Goal: Task Accomplishment & Management: Use online tool/utility

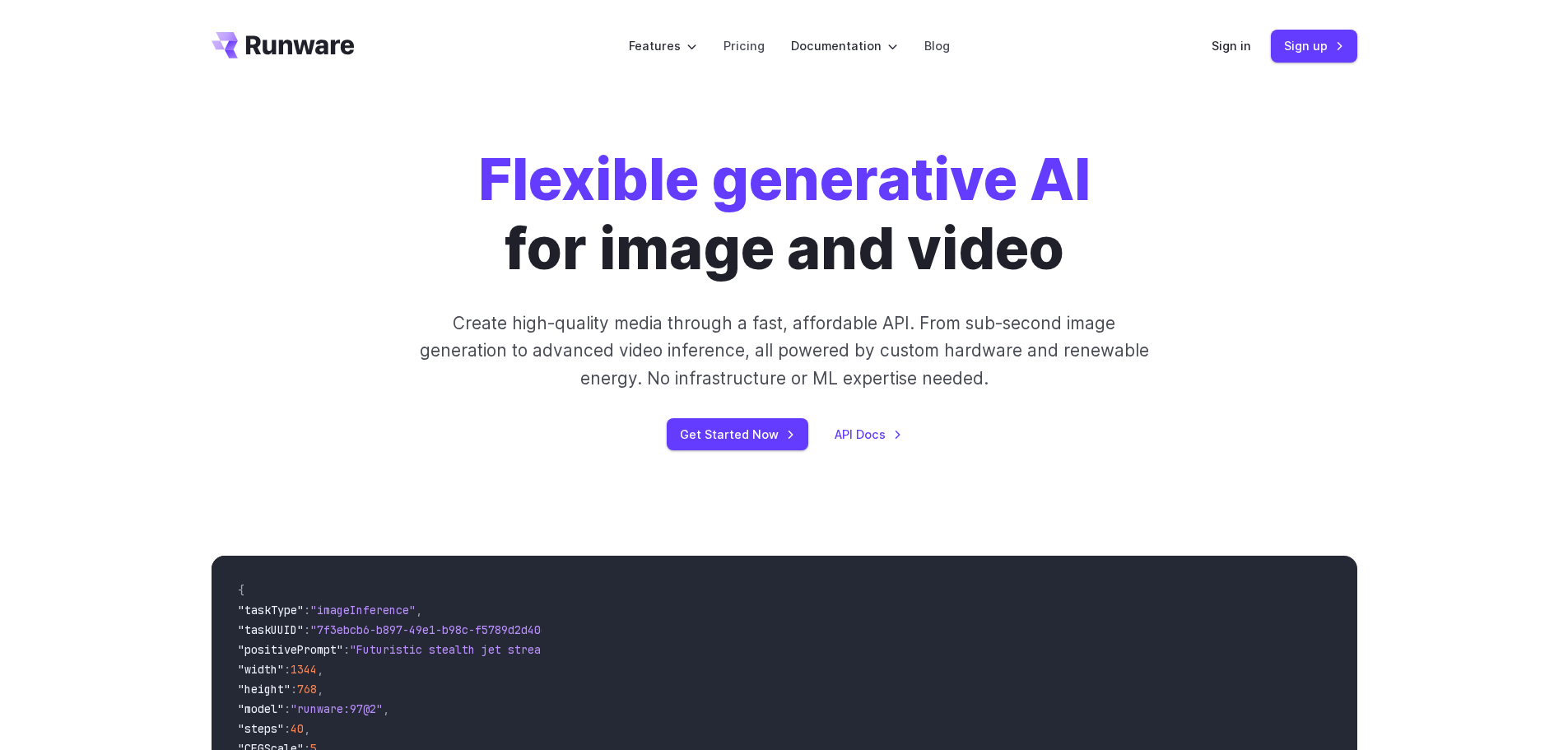
click at [718, 415] on div "Flexible generative AI for image and video Create high-quality media through a …" at bounding box center [784, 297] width 917 height 305
click at [724, 433] on link "Get Started Now" at bounding box center [737, 433] width 142 height 32
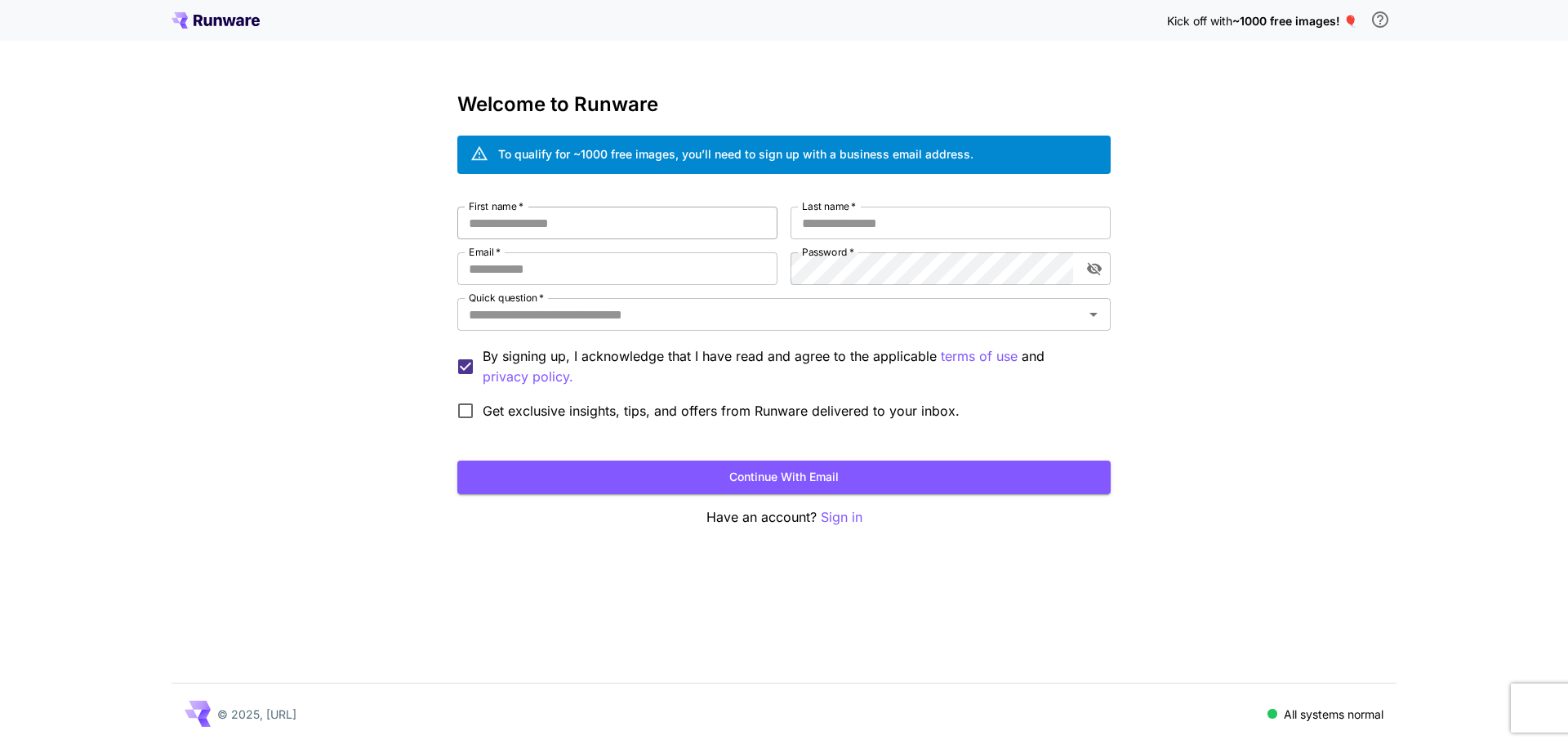
click at [557, 233] on input "First name   *" at bounding box center [618, 223] width 320 height 33
type input "******"
click at [834, 208] on label "Last name   *" at bounding box center [829, 206] width 54 height 13
click at [834, 208] on input "Last name   *" at bounding box center [950, 223] width 320 height 33
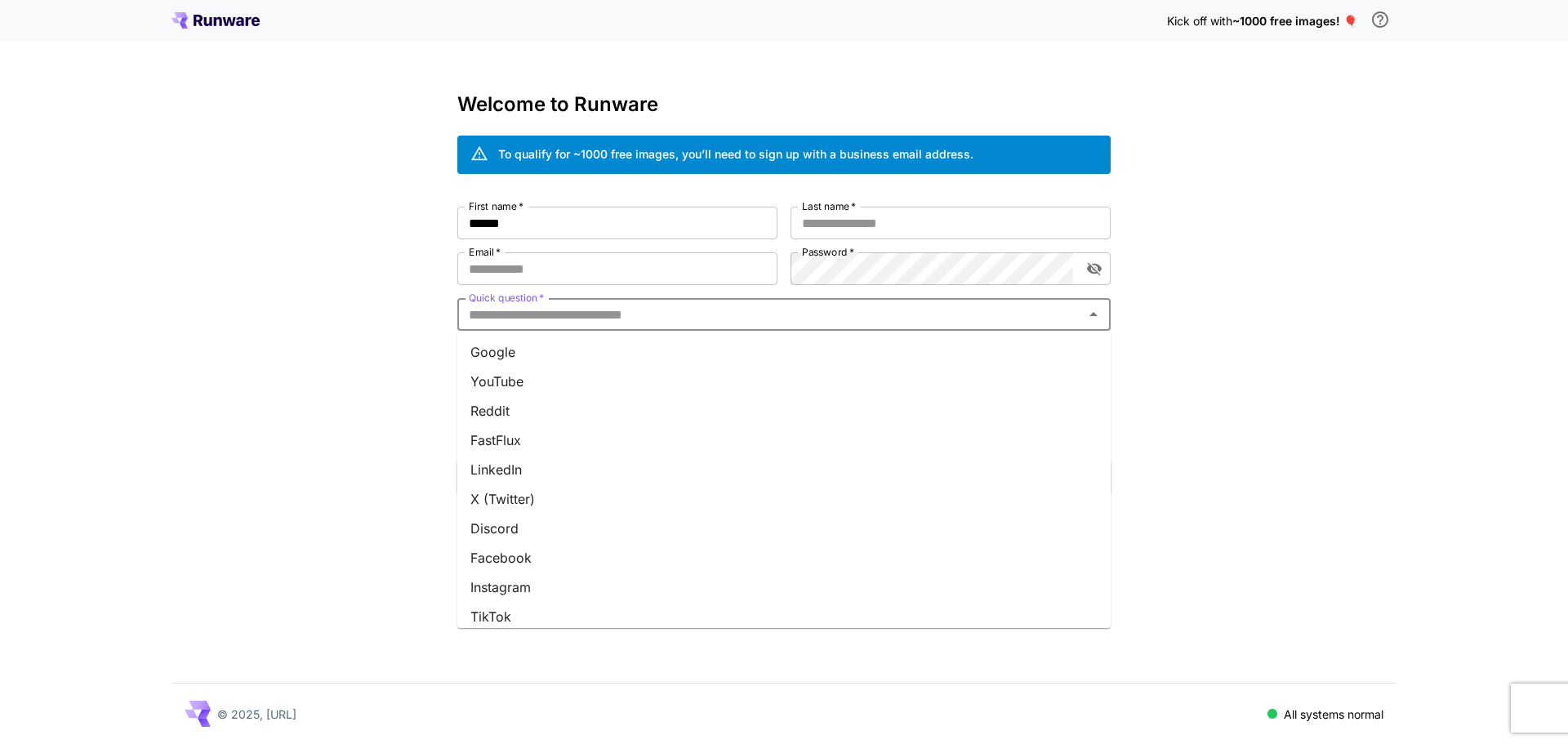
click at [581, 315] on input "Quick question   *" at bounding box center [771, 314] width 617 height 23
click at [510, 353] on li "Google" at bounding box center [784, 351] width 653 height 30
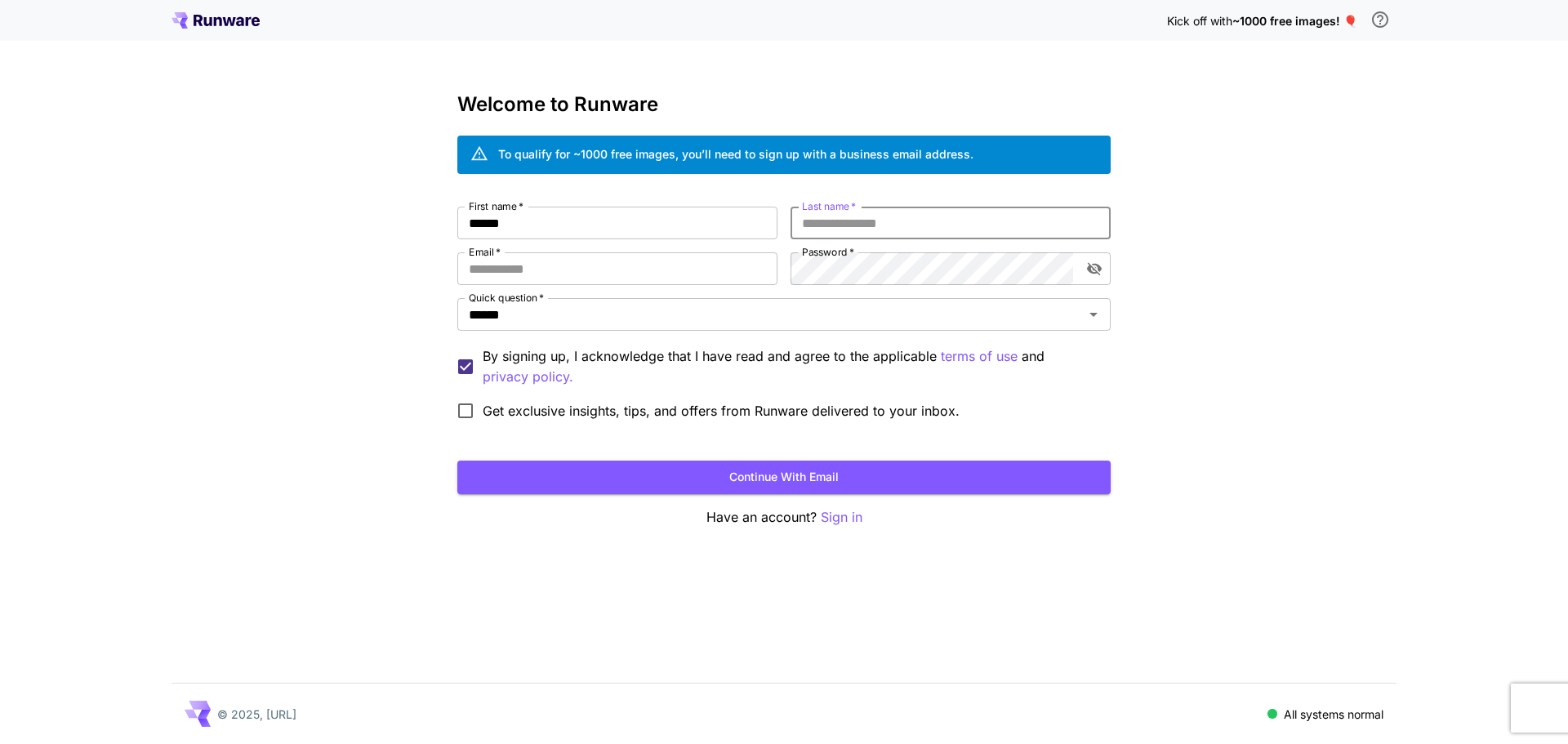
click at [816, 222] on input "Last name   *" at bounding box center [950, 223] width 320 height 33
type input "*****"
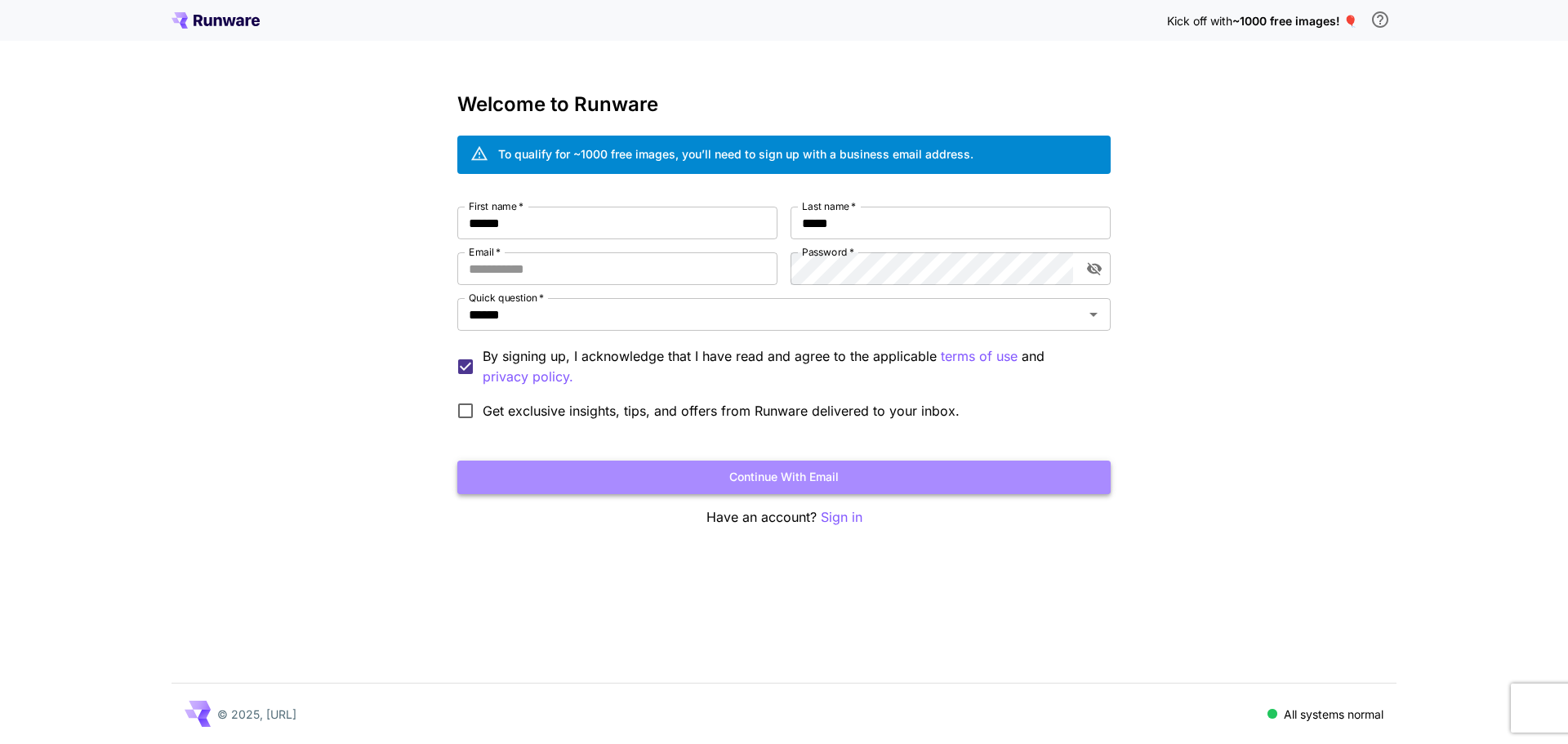
click at [784, 476] on button "Continue with email" at bounding box center [784, 477] width 653 height 34
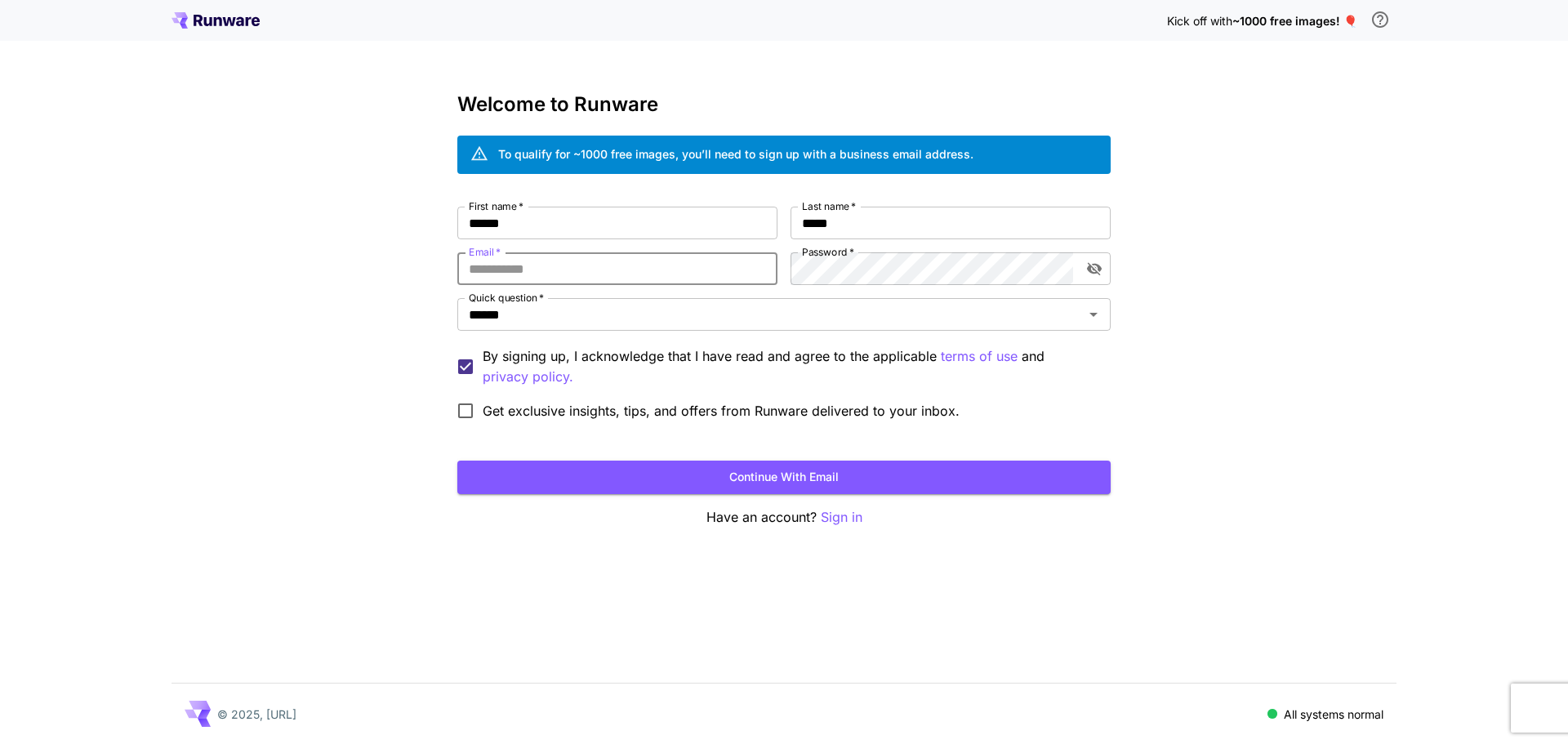
click at [513, 270] on input "Email   *" at bounding box center [618, 269] width 320 height 33
type input "**********"
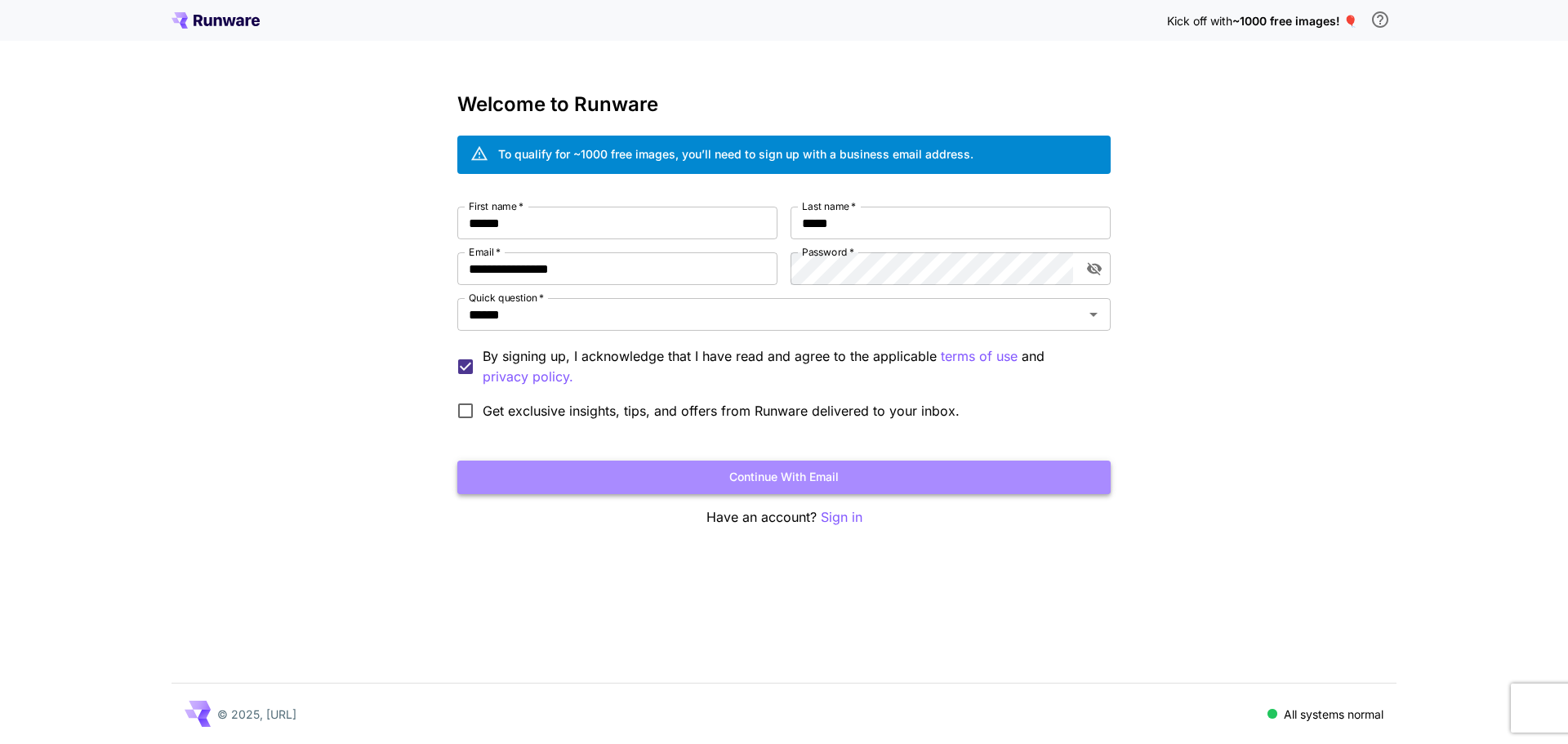
click at [856, 478] on button "Continue with email" at bounding box center [784, 477] width 653 height 34
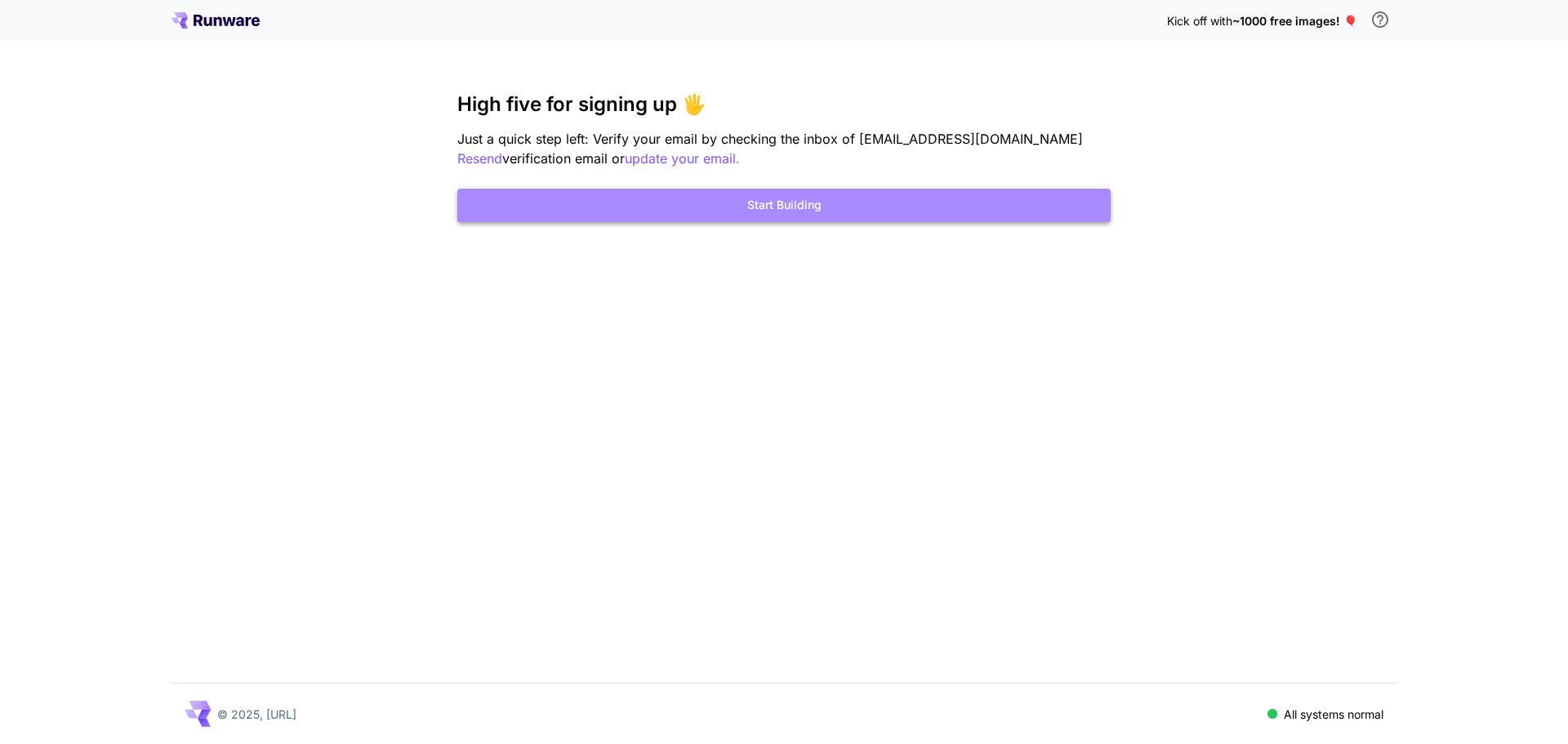
click at [790, 210] on button "Start Building" at bounding box center [784, 205] width 653 height 34
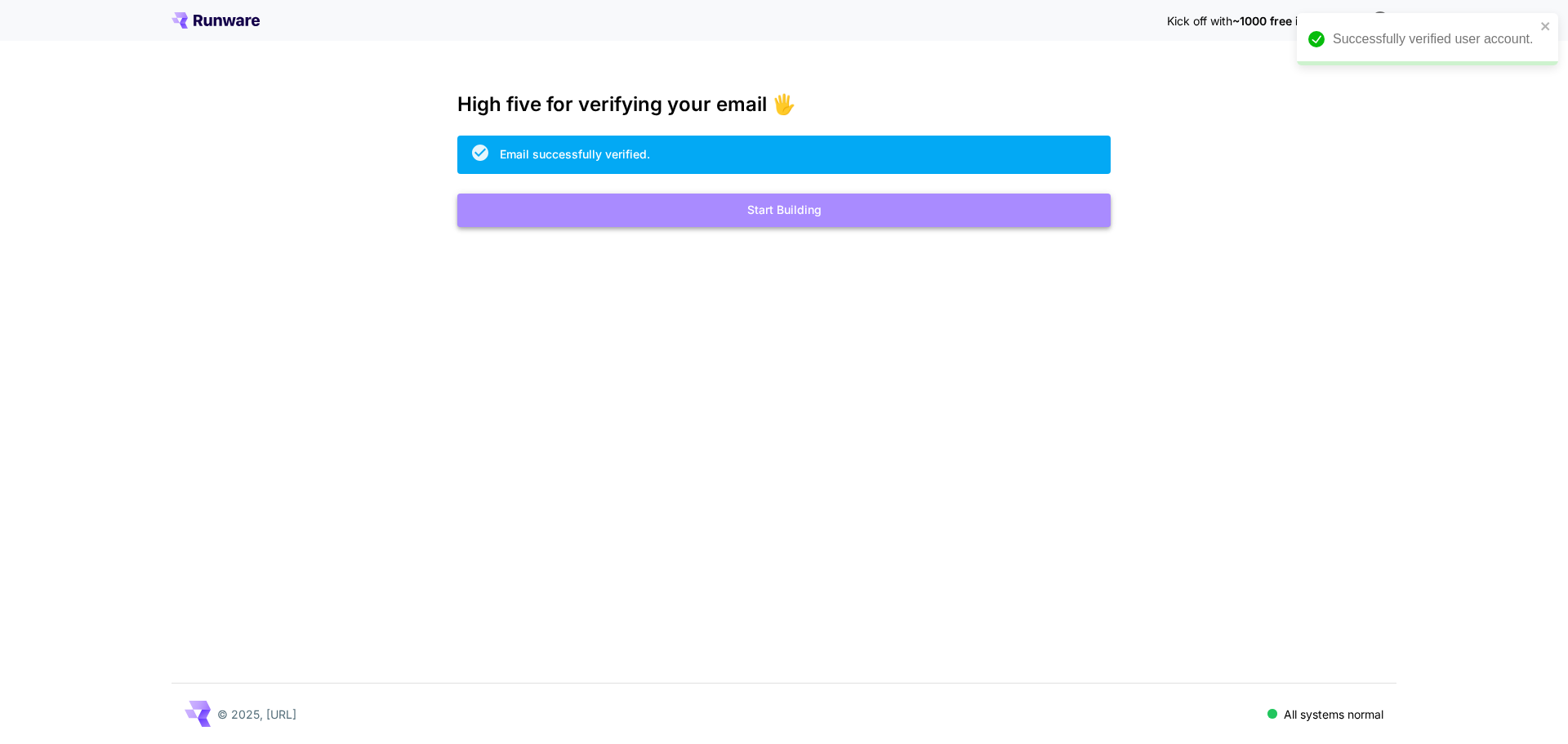
click at [791, 218] on button "Start Building" at bounding box center [784, 210] width 653 height 34
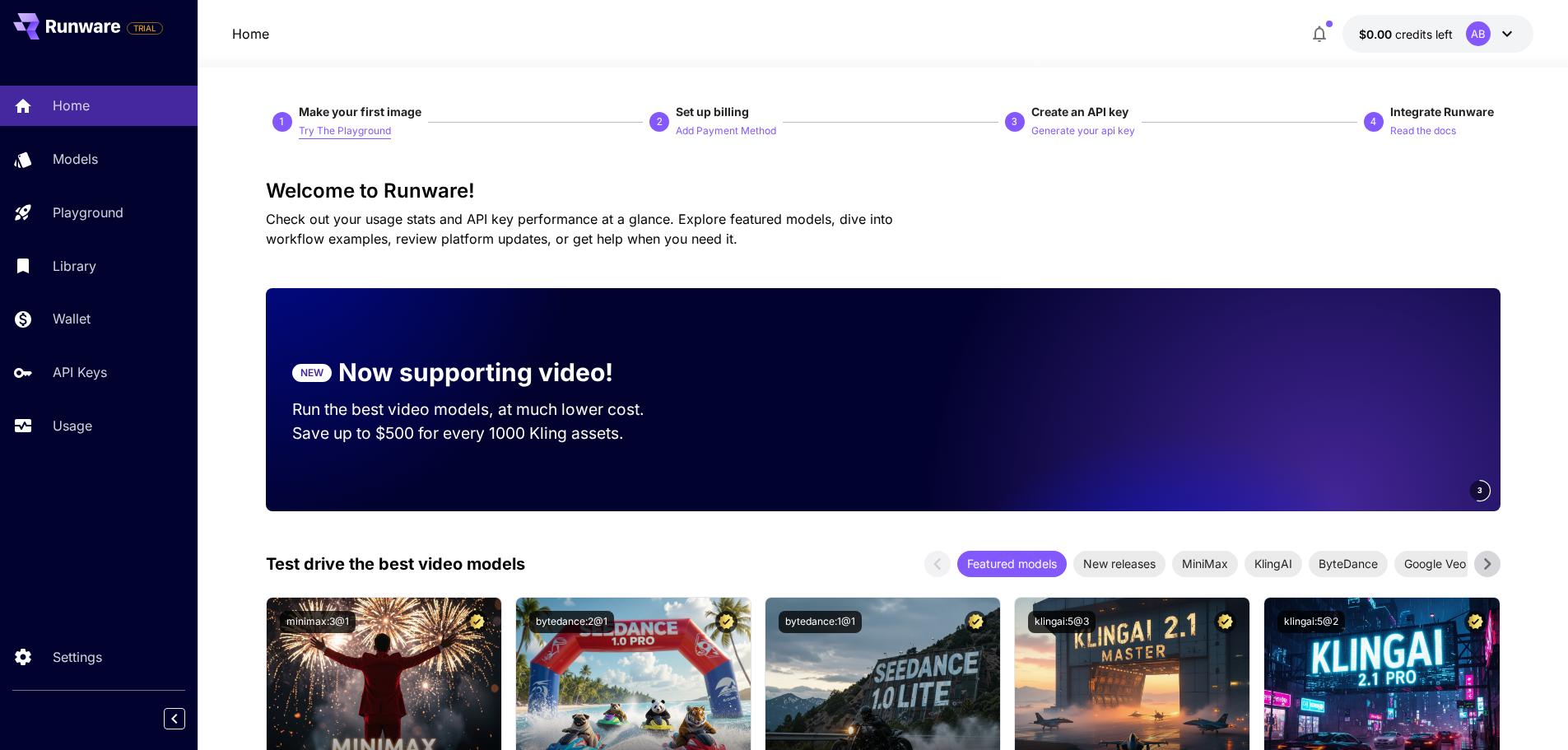
click at [370, 131] on p "Try The Playground" at bounding box center [345, 131] width 93 height 15
